Goal: Task Accomplishment & Management: Manage account settings

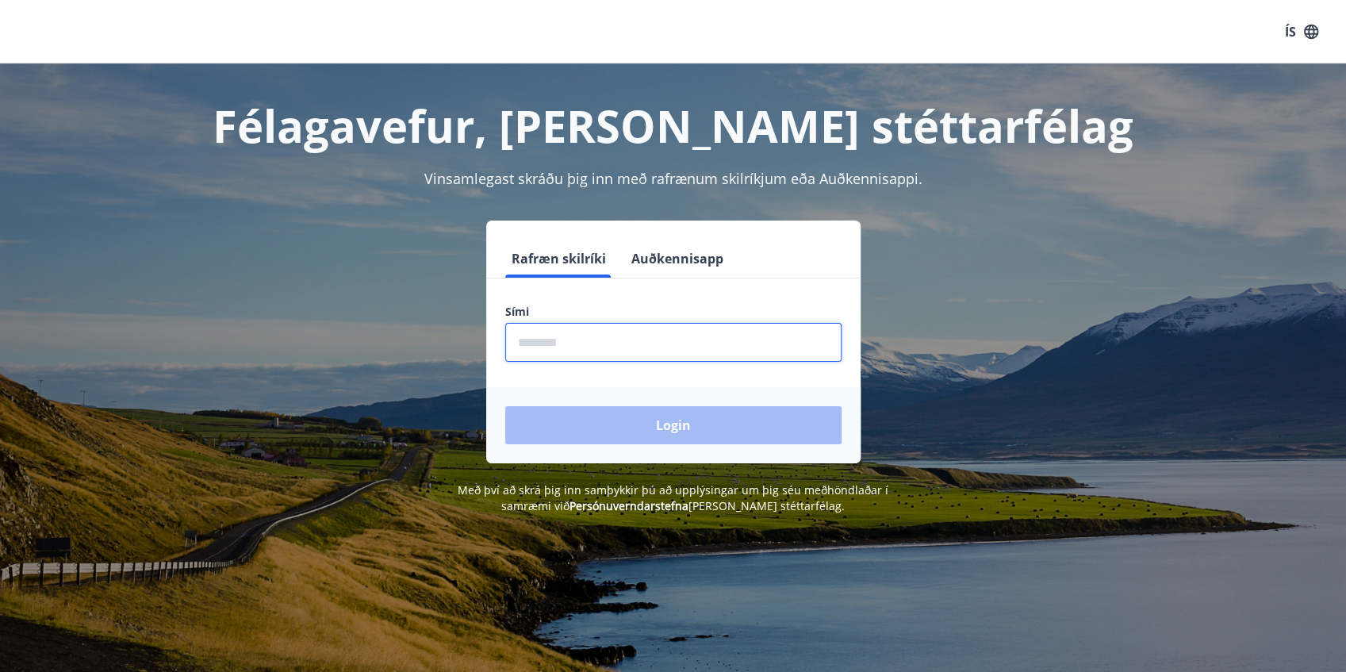
click at [565, 355] on input "phone" at bounding box center [673, 342] width 336 height 39
type input "********"
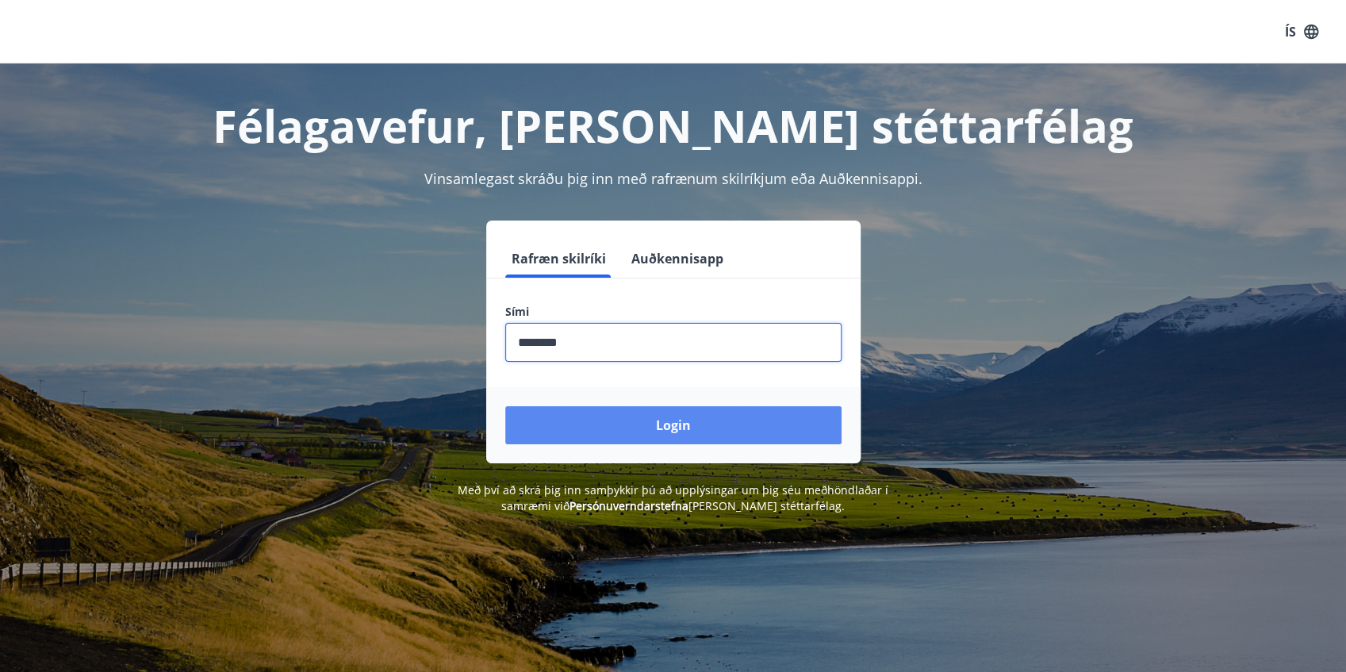
click at [647, 440] on button "Login" at bounding box center [673, 425] width 336 height 38
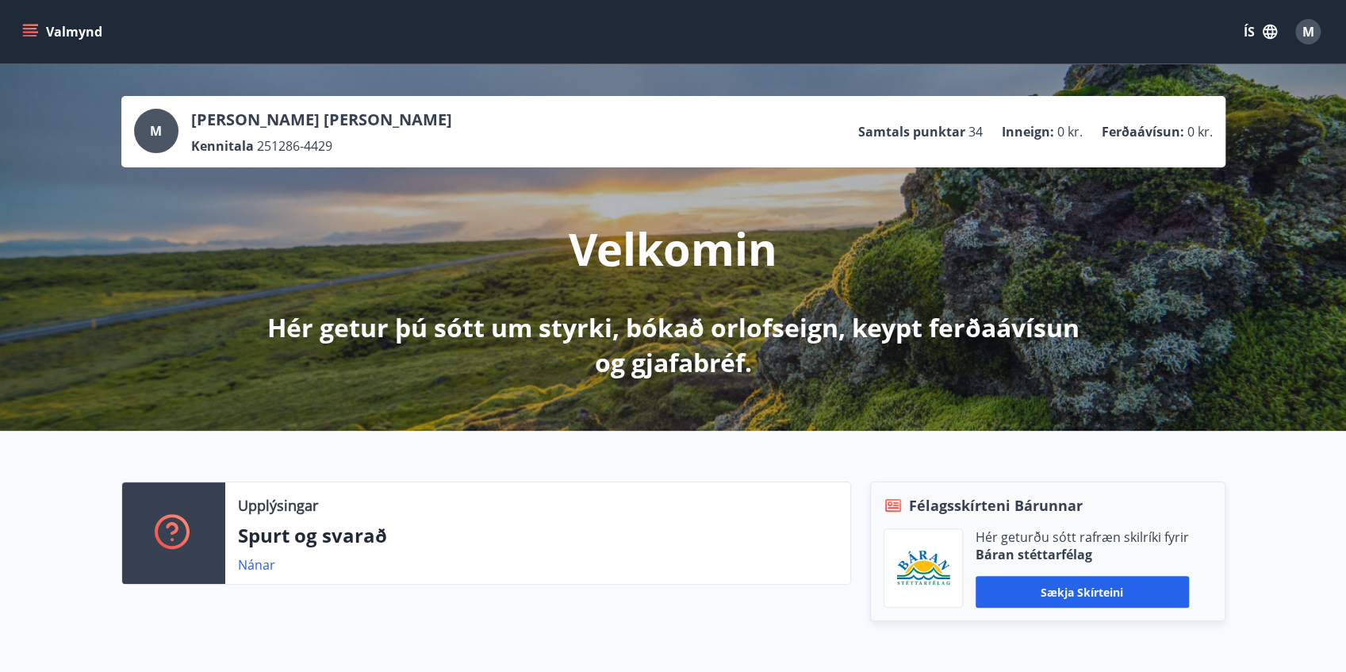
click at [1250, 38] on button "ÍS" at bounding box center [1260, 31] width 51 height 29
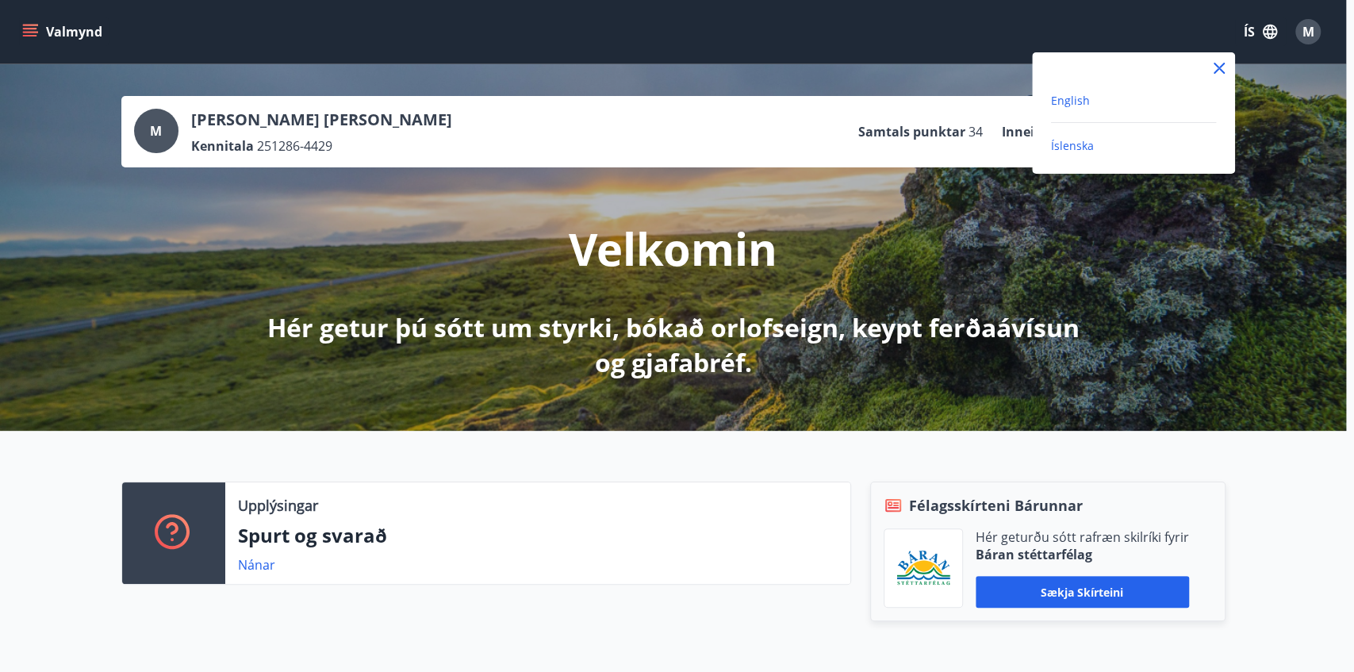
click at [1063, 104] on span "English" at bounding box center [1070, 100] width 39 height 15
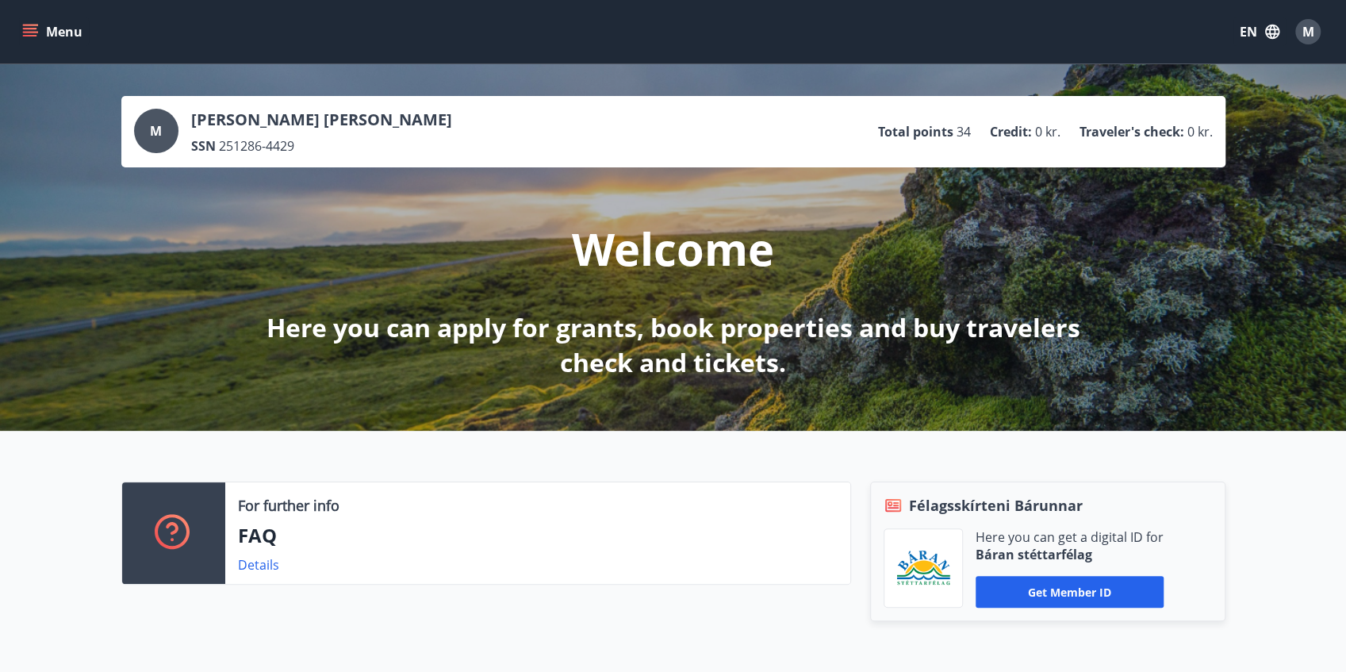
click at [34, 29] on icon "menu" at bounding box center [30, 29] width 14 height 2
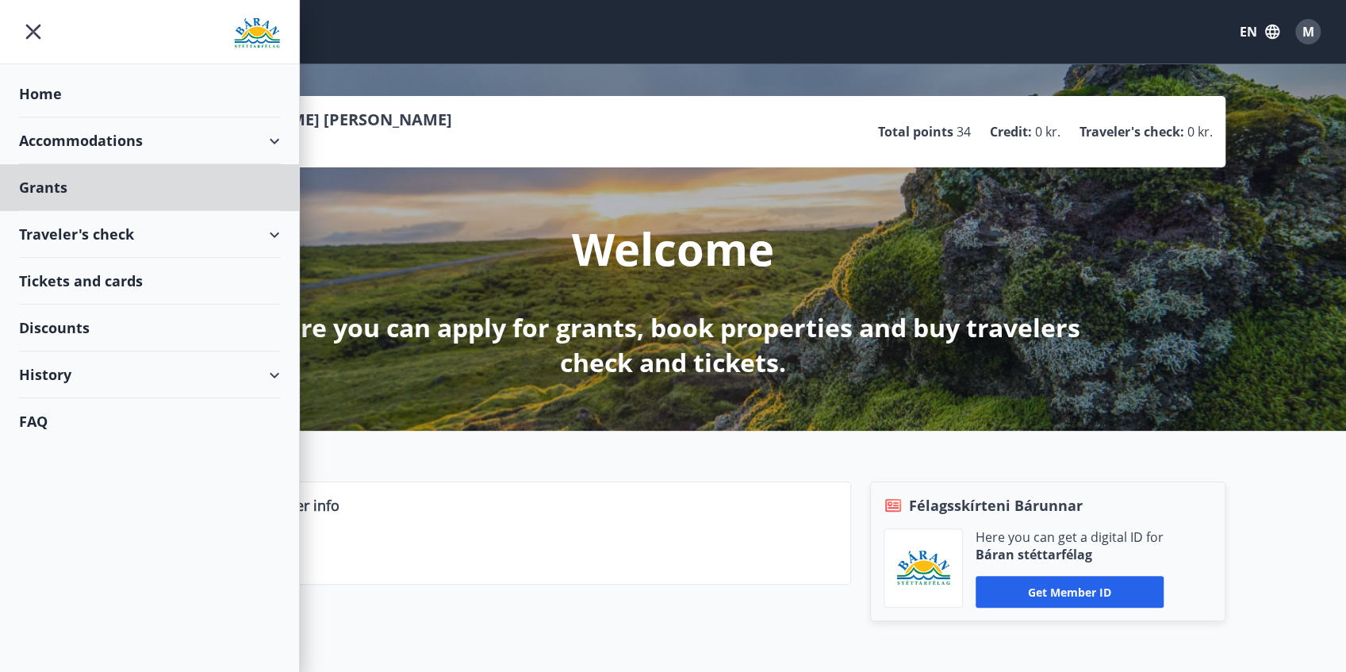
click at [49, 90] on div "Home" at bounding box center [149, 94] width 261 height 47
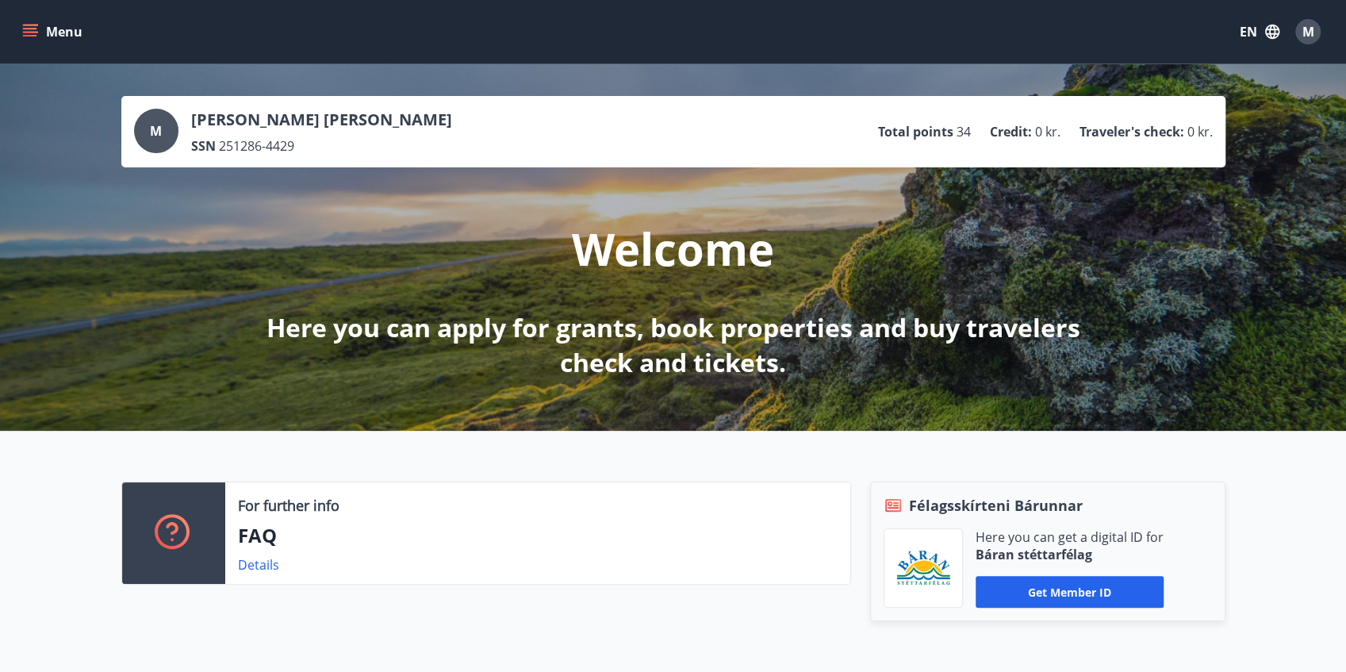
click at [29, 31] on icon "menu" at bounding box center [30, 32] width 16 height 16
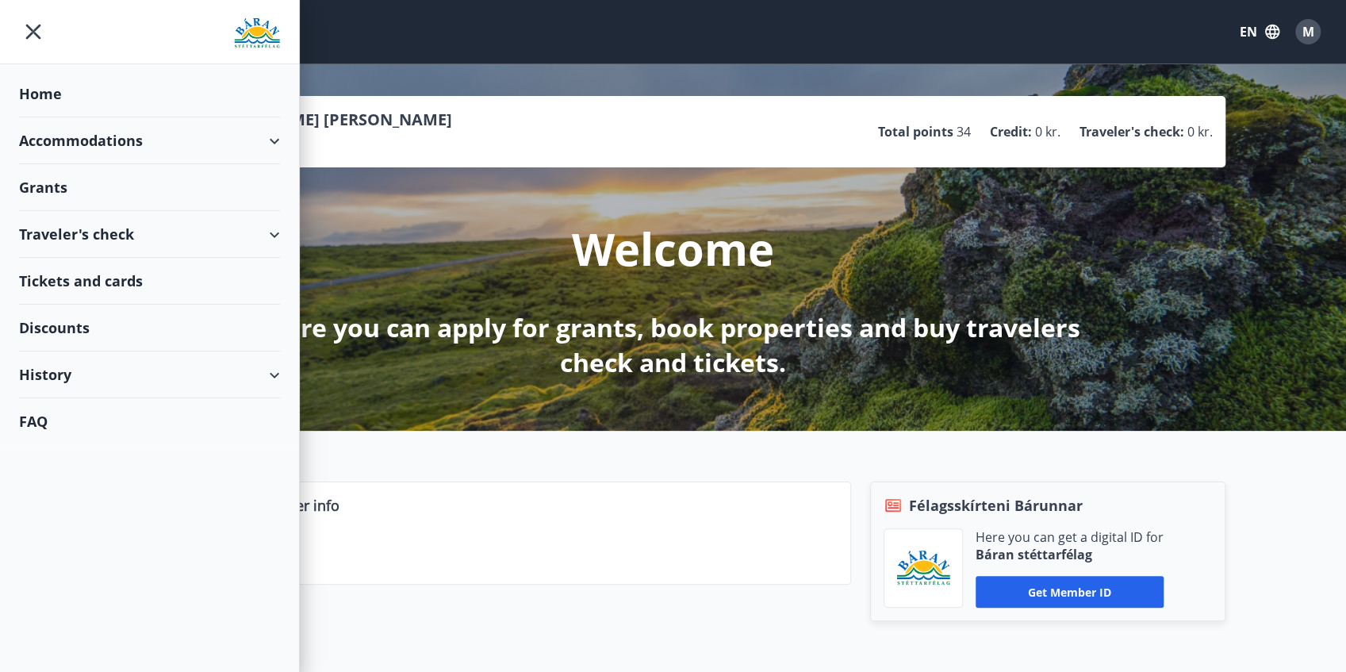
click at [257, 34] on img at bounding box center [257, 33] width 46 height 32
